Goal: Task Accomplishment & Management: Manage account settings

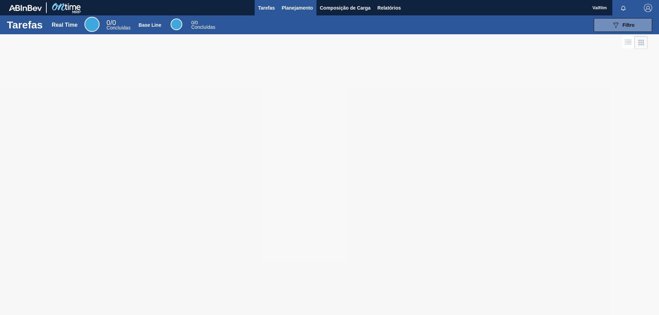
click at [296, 6] on span "Planejamento" at bounding box center [297, 8] width 31 height 8
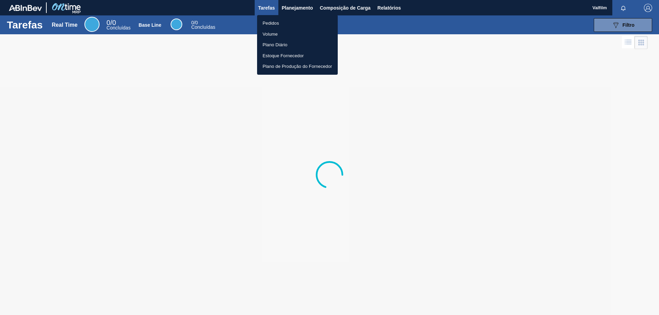
click at [271, 22] on li "Pedidos" at bounding box center [297, 23] width 81 height 11
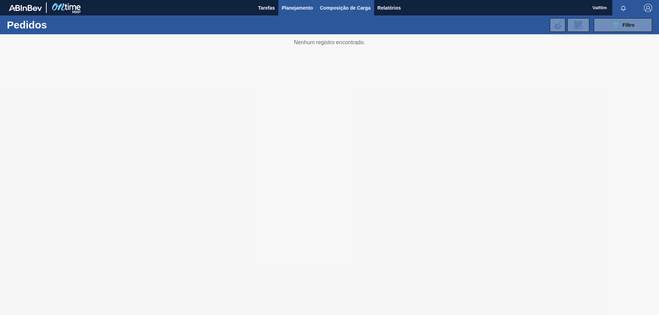
click at [338, 12] on span "Composição de Carga" at bounding box center [345, 8] width 51 height 8
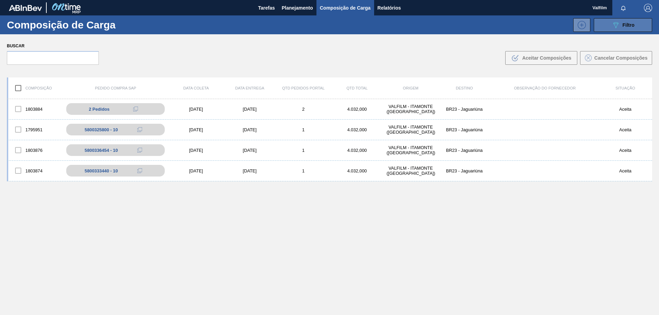
click at [606, 28] on button "089F7B8B-B2A5-4AFE-B5C0-19BA573D28AC Filtro" at bounding box center [623, 25] width 58 height 14
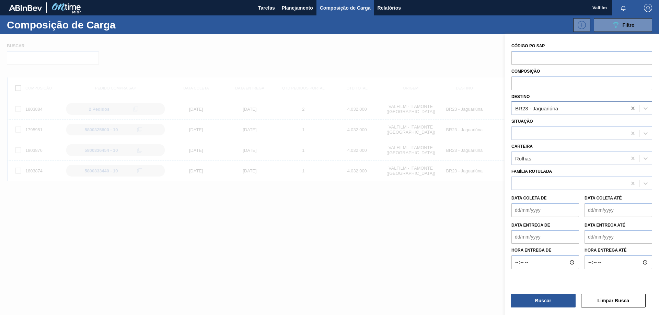
click at [630, 108] on icon at bounding box center [632, 108] width 7 height 7
type input "jun"
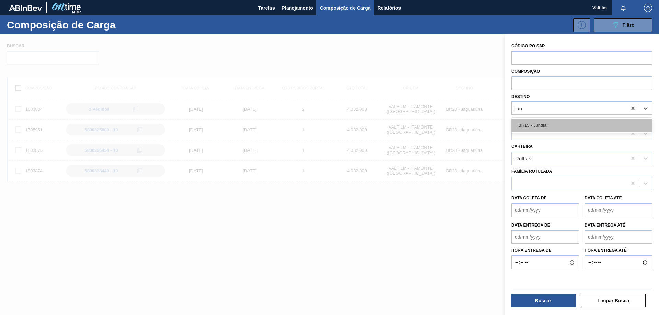
click at [614, 119] on div "BR15 - Jundiaí" at bounding box center [581, 125] width 141 height 13
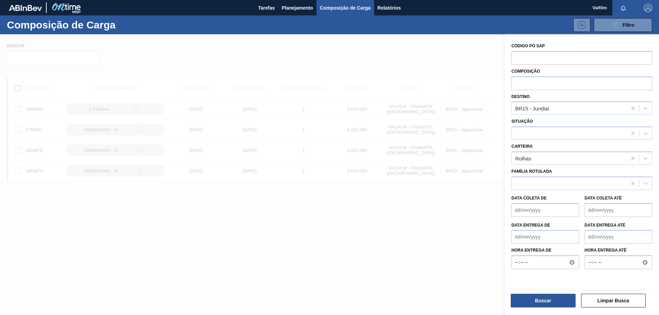
click at [548, 308] on div "Buscar" at bounding box center [544, 300] width 70 height 15
click at [546, 304] on button "Buscar" at bounding box center [543, 301] width 65 height 14
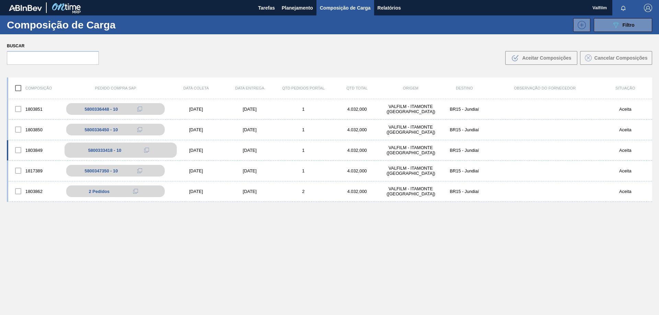
click at [143, 147] on button at bounding box center [147, 150] width 14 height 8
click at [248, 153] on div "1803849 5800333418 - 10 [DATE] [DATE] 1 4.032,000 VALFILM - [GEOGRAPHIC_DATA] (…" at bounding box center [329, 150] width 645 height 21
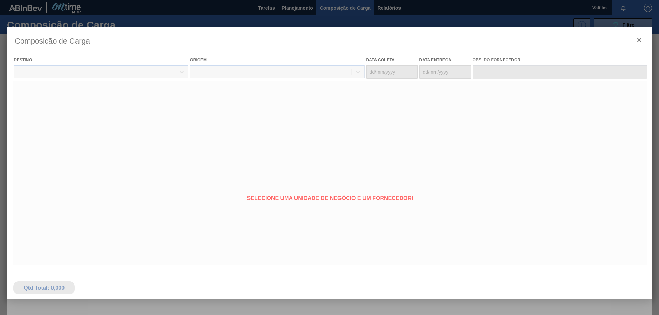
type coleta "[DATE]"
type entrega "[DATE]"
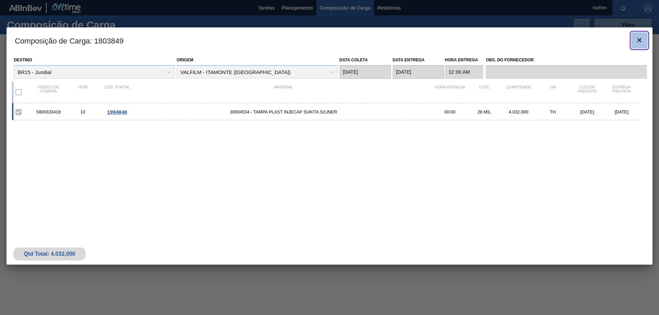
click at [639, 43] on icon "botão de ícone" at bounding box center [639, 40] width 8 height 8
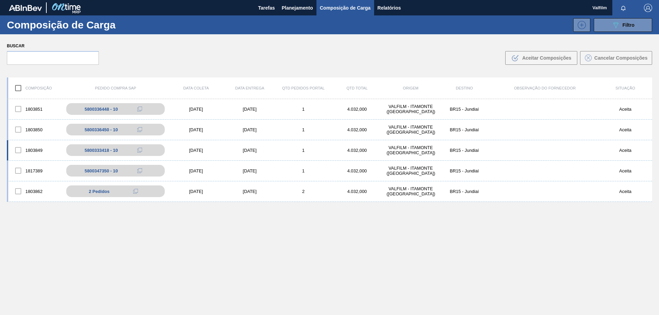
click at [239, 150] on div "[DATE]" at bounding box center [250, 150] width 54 height 5
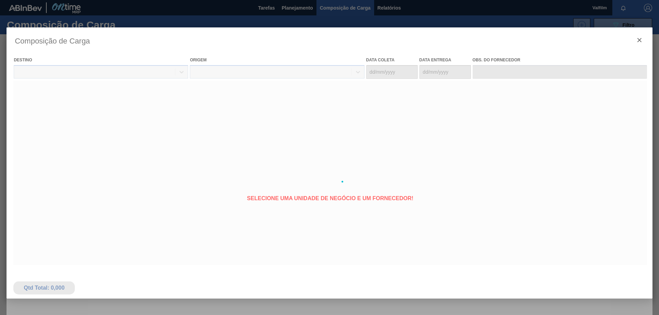
type coleta "[DATE]"
type entrega "[DATE]"
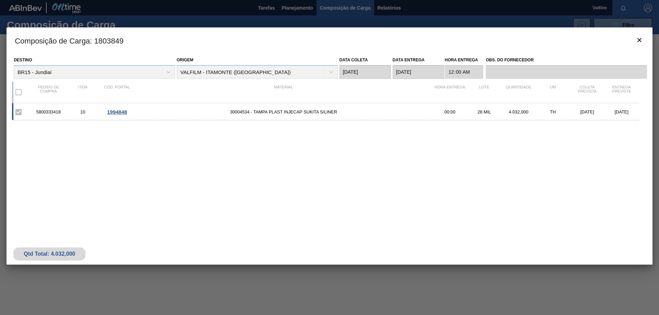
click at [116, 111] on span "1994848" at bounding box center [117, 112] width 20 height 6
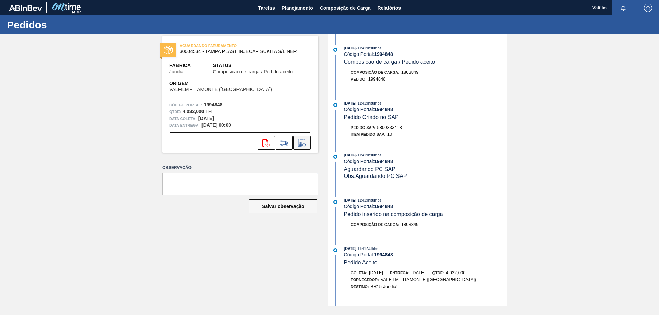
click at [305, 144] on icon at bounding box center [304, 145] width 4 height 4
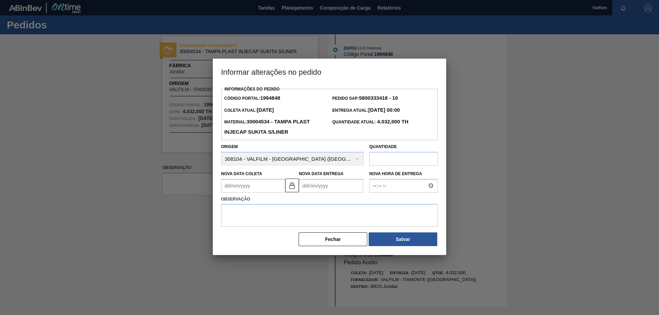
click at [246, 186] on Coleta "Nova Data Coleta" at bounding box center [253, 186] width 64 height 14
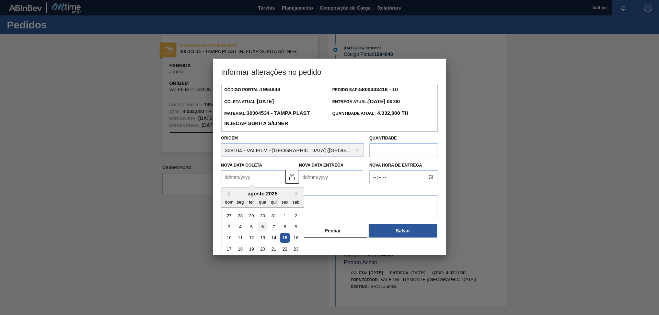
scroll to position [34, 0]
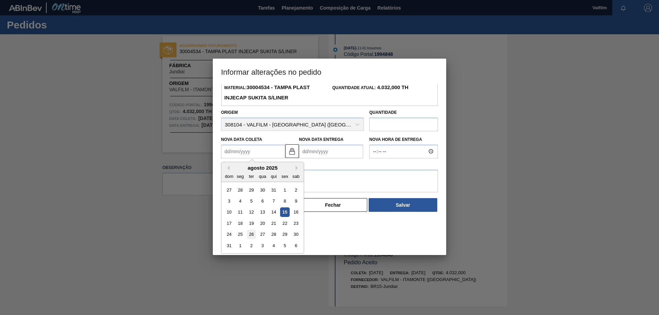
click at [253, 238] on div "26" at bounding box center [251, 234] width 9 height 9
type Coleta "[DATE]"
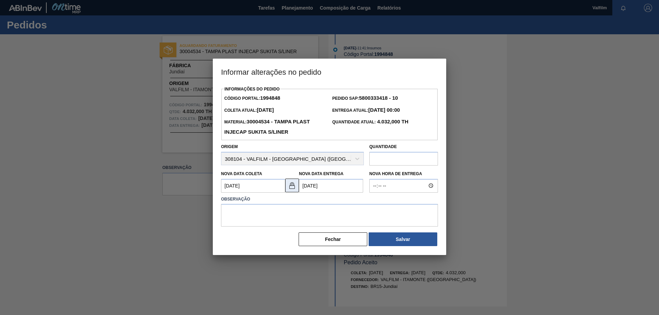
click at [293, 186] on img at bounding box center [292, 186] width 8 height 8
click at [314, 188] on Entrega "[DATE]" at bounding box center [331, 186] width 64 height 14
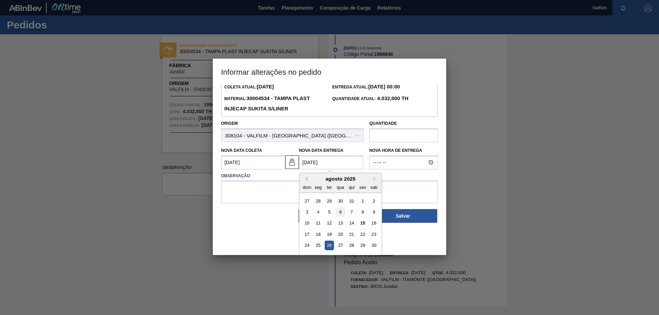
scroll to position [34, 0]
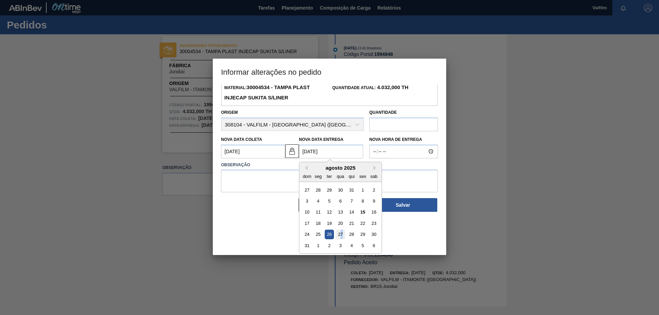
click at [340, 236] on div "27" at bounding box center [340, 234] width 9 height 9
type Entrega "[DATE]"
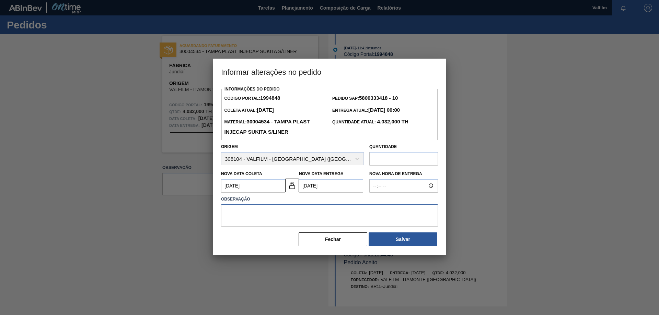
click at [366, 213] on textarea at bounding box center [329, 215] width 217 height 23
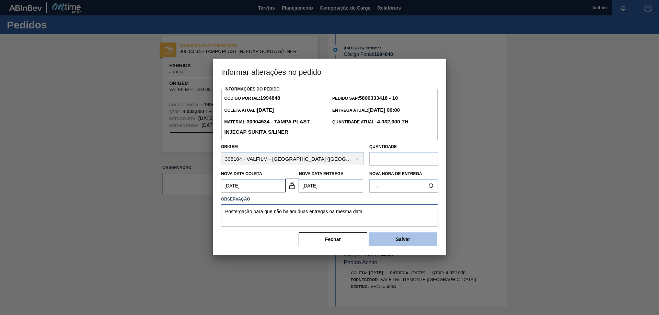
type textarea "Postergação para que não hajam duas entregas na mesma data."
click at [409, 238] on button "Salvar" at bounding box center [403, 240] width 69 height 14
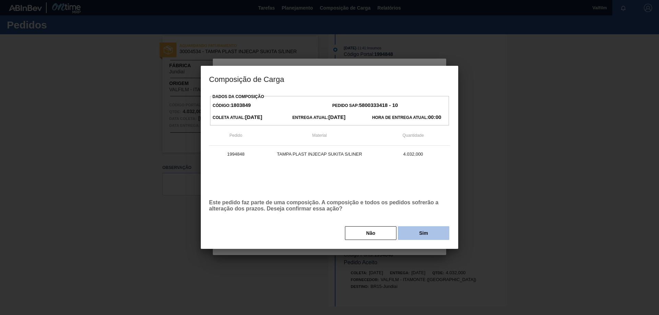
click at [425, 235] on button "Sim" at bounding box center [423, 233] width 51 height 14
